Goal: Check status: Check status

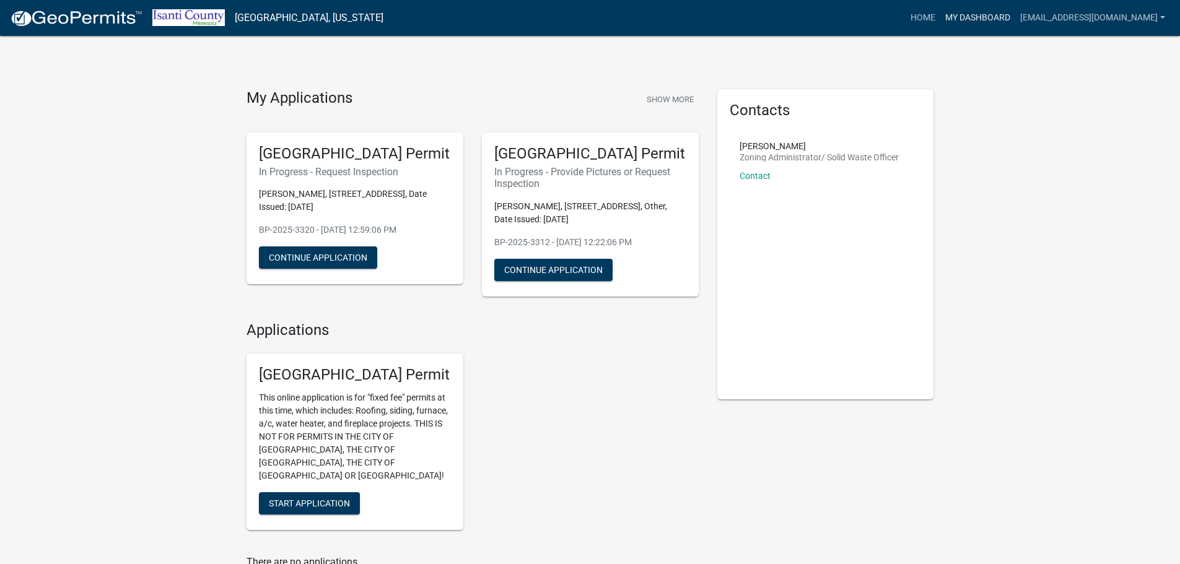
click at [1015, 19] on link "My Dashboard" at bounding box center [977, 18] width 75 height 24
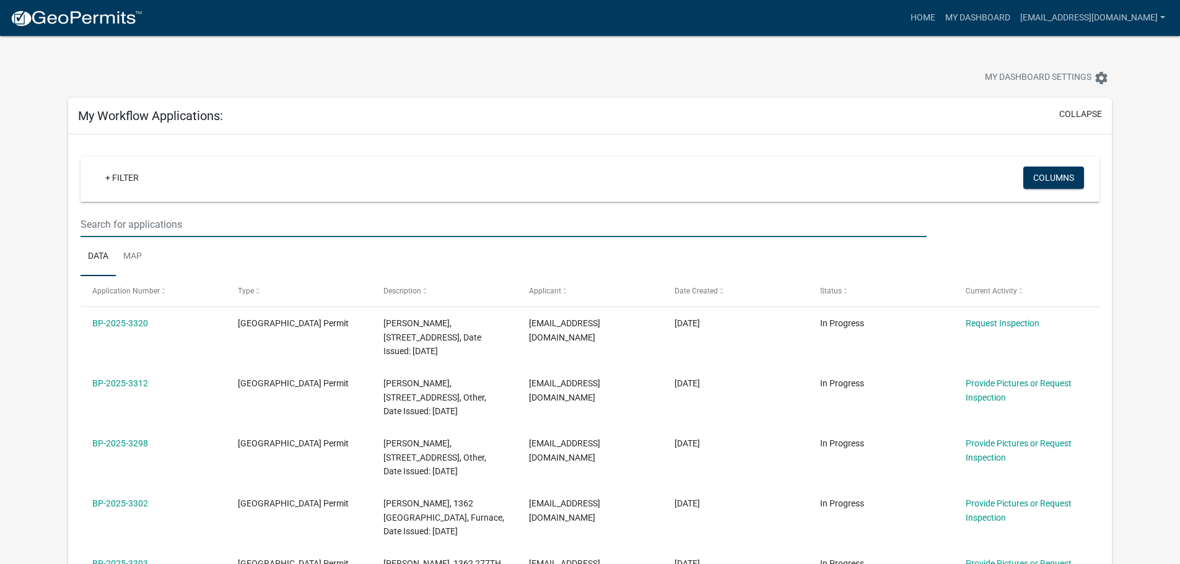
click at [395, 226] on input "text" at bounding box center [504, 224] width 846 height 25
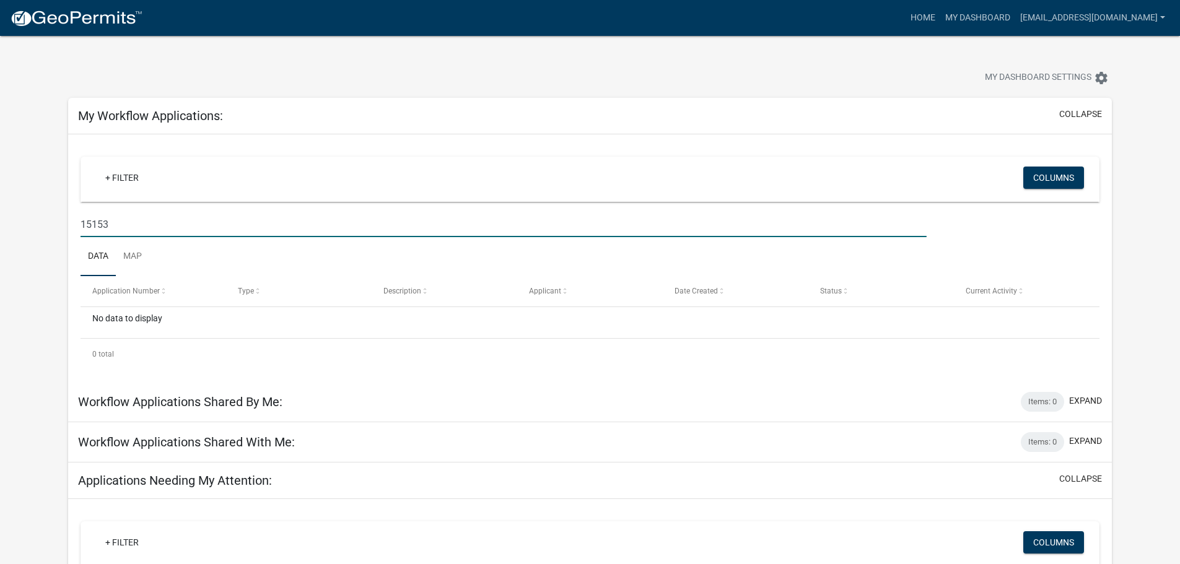
type input "15153"
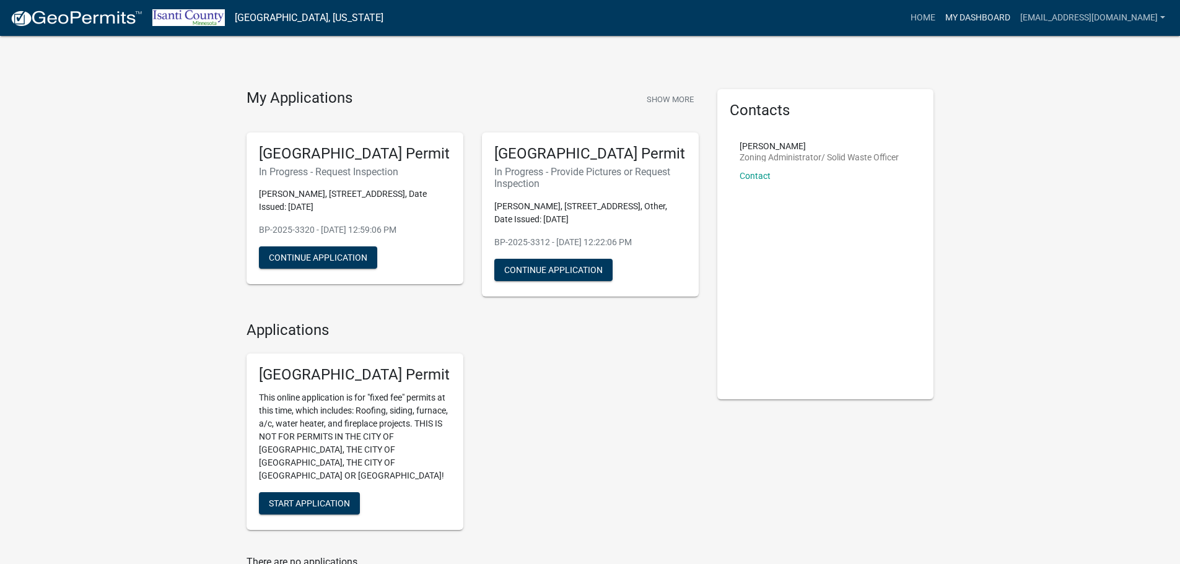
click at [1015, 19] on link "My Dashboard" at bounding box center [977, 18] width 75 height 24
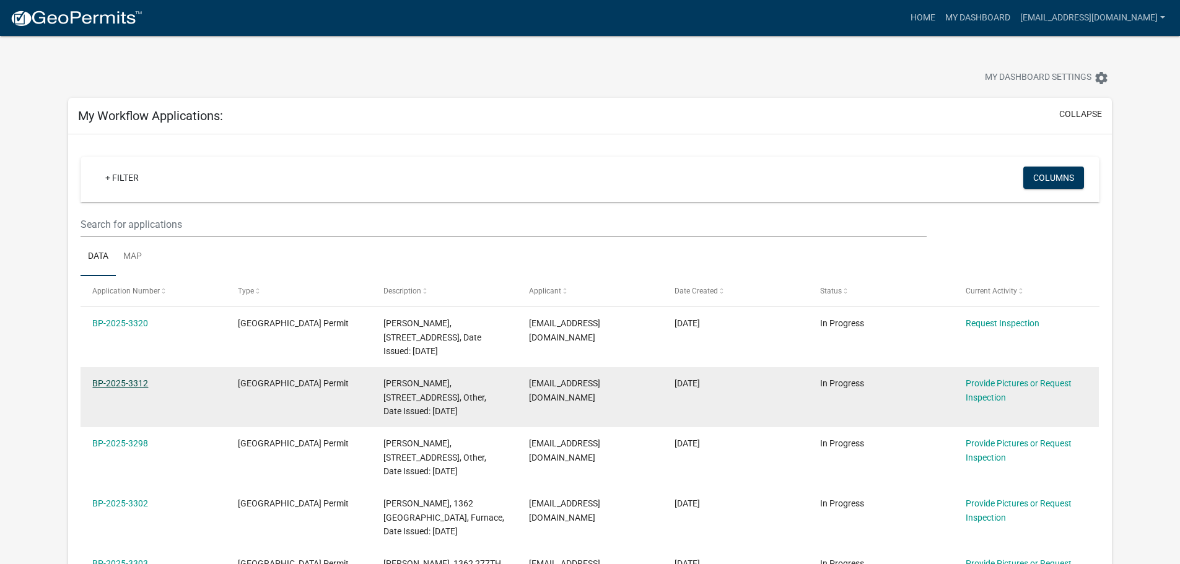
click at [108, 379] on link "BP-2025-3312" at bounding box center [120, 383] width 56 height 10
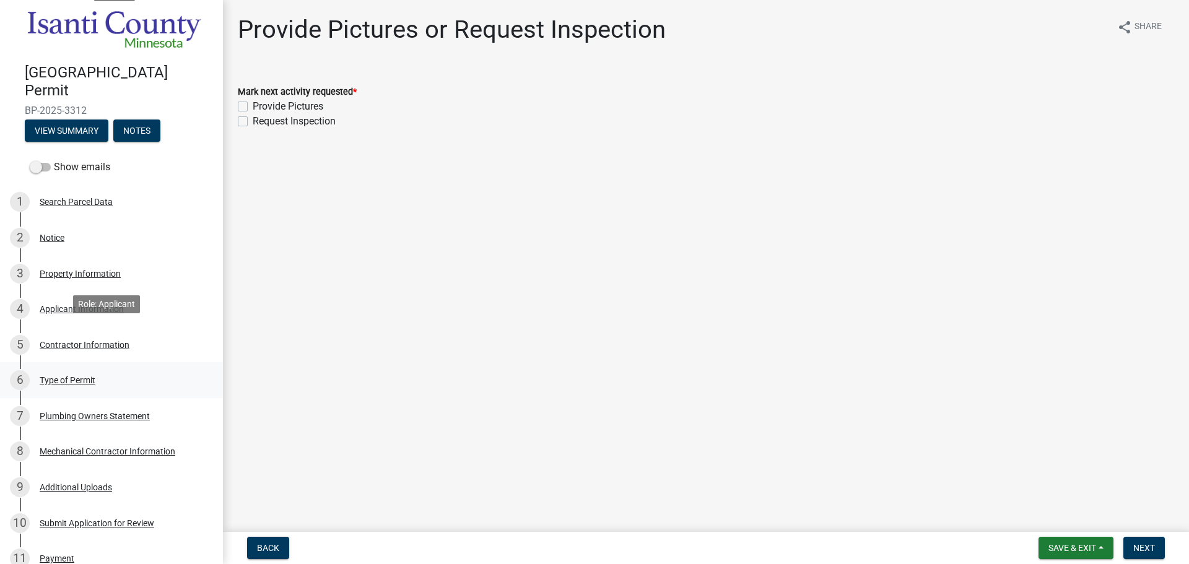
scroll to position [186, 0]
